Goal: Navigation & Orientation: Find specific page/section

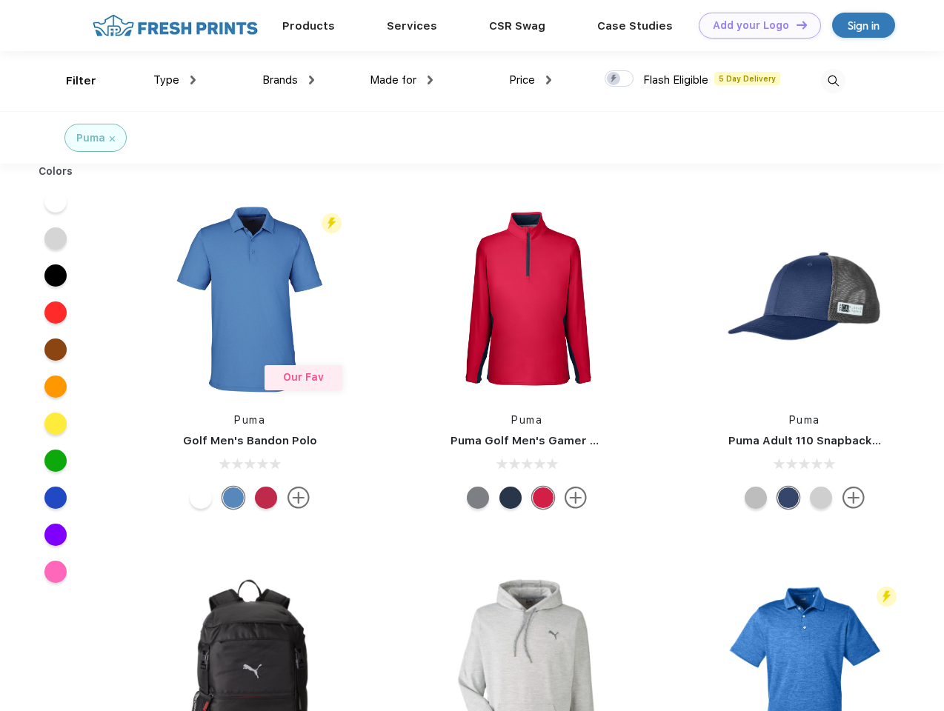
click at [754, 25] on link "Add your Logo Design Tool" at bounding box center [760, 26] width 122 height 26
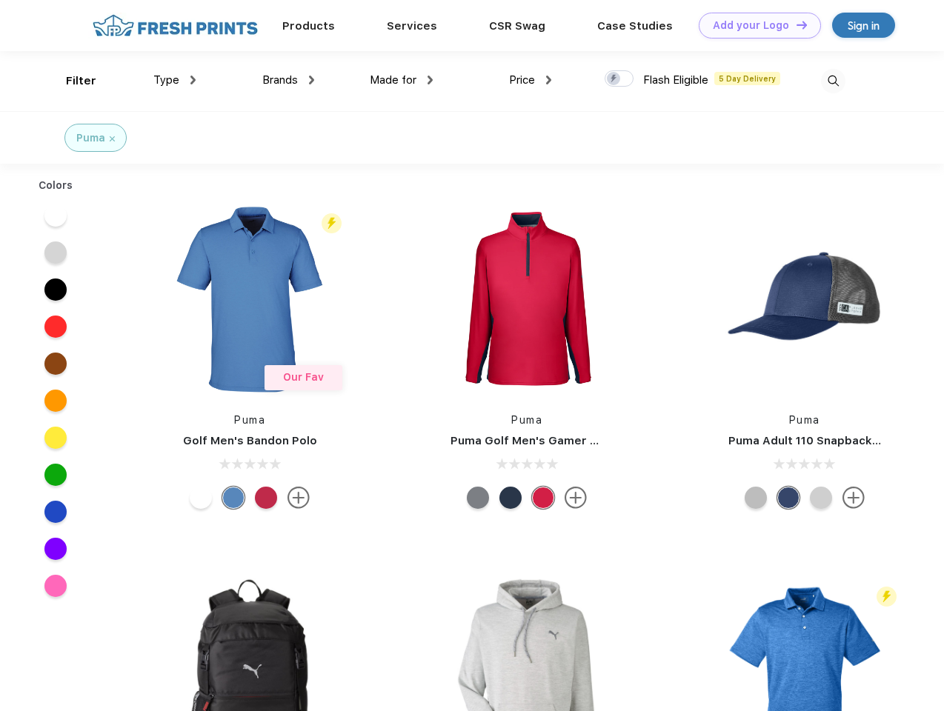
click at [0, 0] on div "Design Tool" at bounding box center [0, 0] width 0 height 0
click at [795, 24] on link "Add your Logo Design Tool" at bounding box center [760, 26] width 122 height 26
click at [71, 81] on div "Filter" at bounding box center [81, 81] width 30 height 17
click at [175, 80] on span "Type" at bounding box center [166, 79] width 26 height 13
click at [288, 80] on span "Brands" at bounding box center [280, 79] width 36 height 13
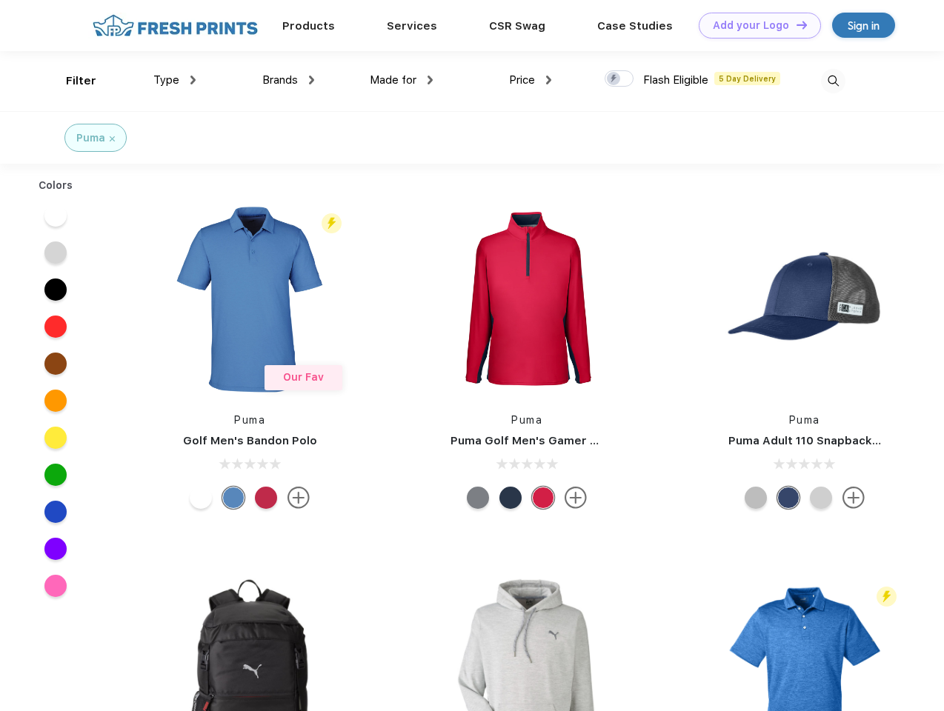
click at [402, 80] on span "Made for" at bounding box center [393, 79] width 47 height 13
click at [530, 80] on span "Price" at bounding box center [522, 79] width 26 height 13
click at [619, 79] on div at bounding box center [618, 78] width 29 height 16
click at [614, 79] on input "checkbox" at bounding box center [609, 75] width 10 height 10
click at [833, 81] on img at bounding box center [833, 81] width 24 height 24
